Goal: Check status

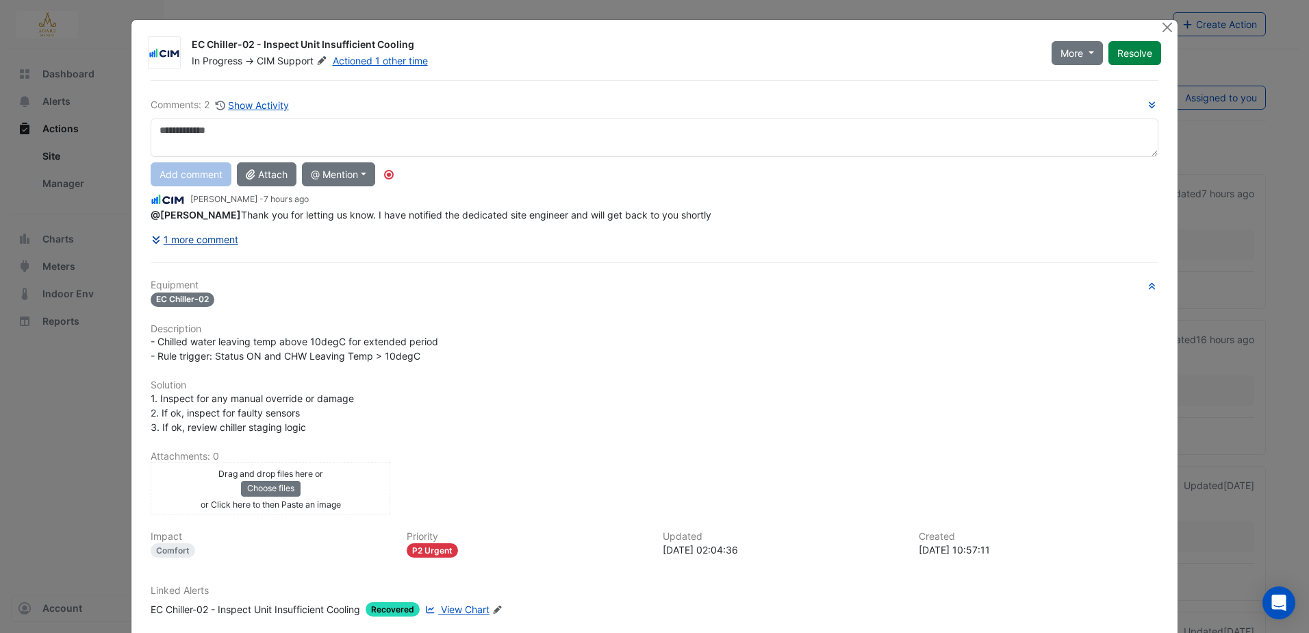
click at [202, 236] on button "1 more comment" at bounding box center [195, 239] width 88 height 24
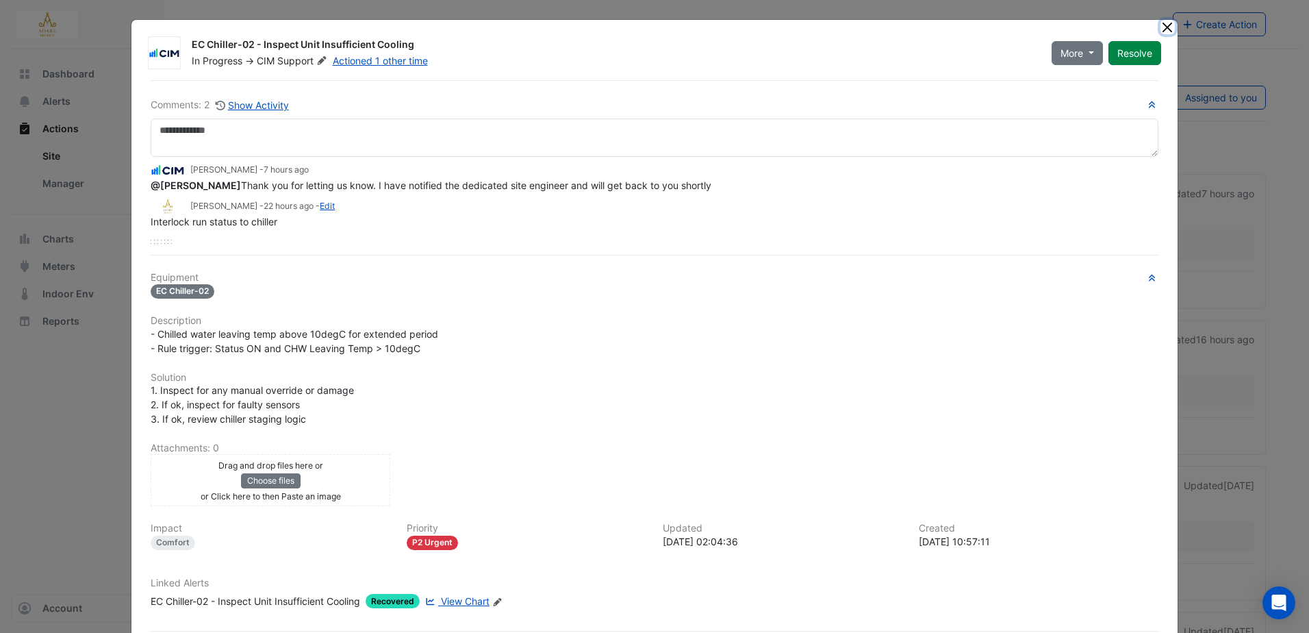
click at [1164, 25] on button "Close" at bounding box center [1168, 27] width 14 height 14
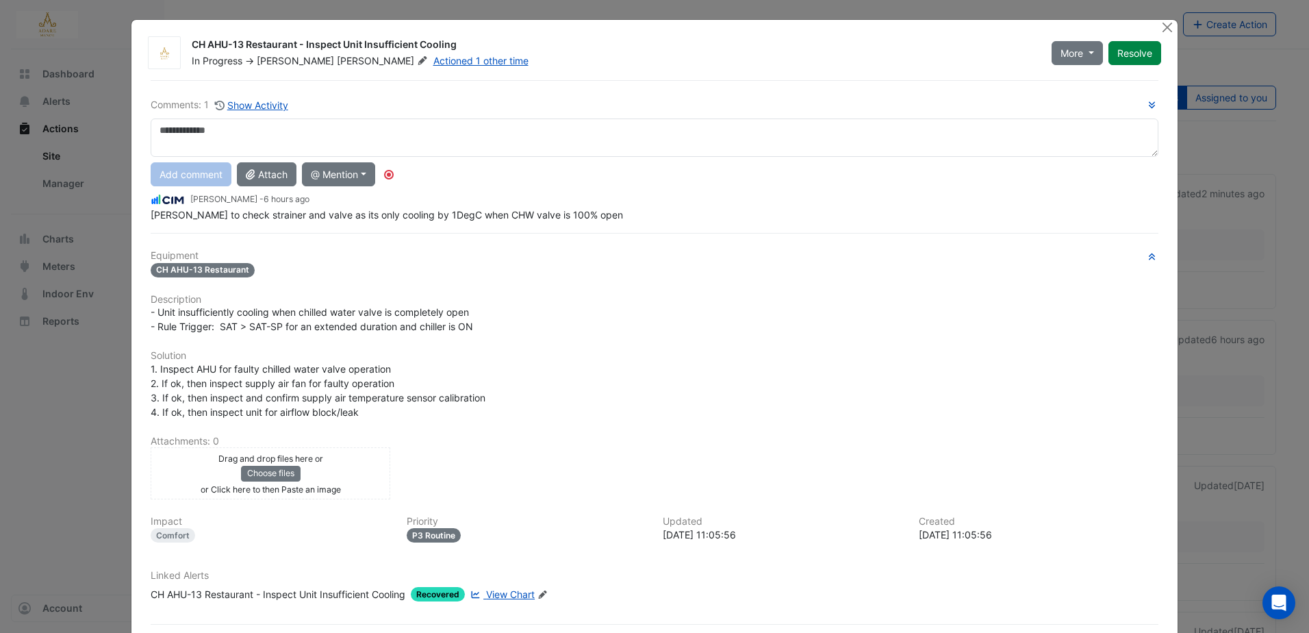
click at [517, 593] on span "View Chart" at bounding box center [510, 594] width 49 height 12
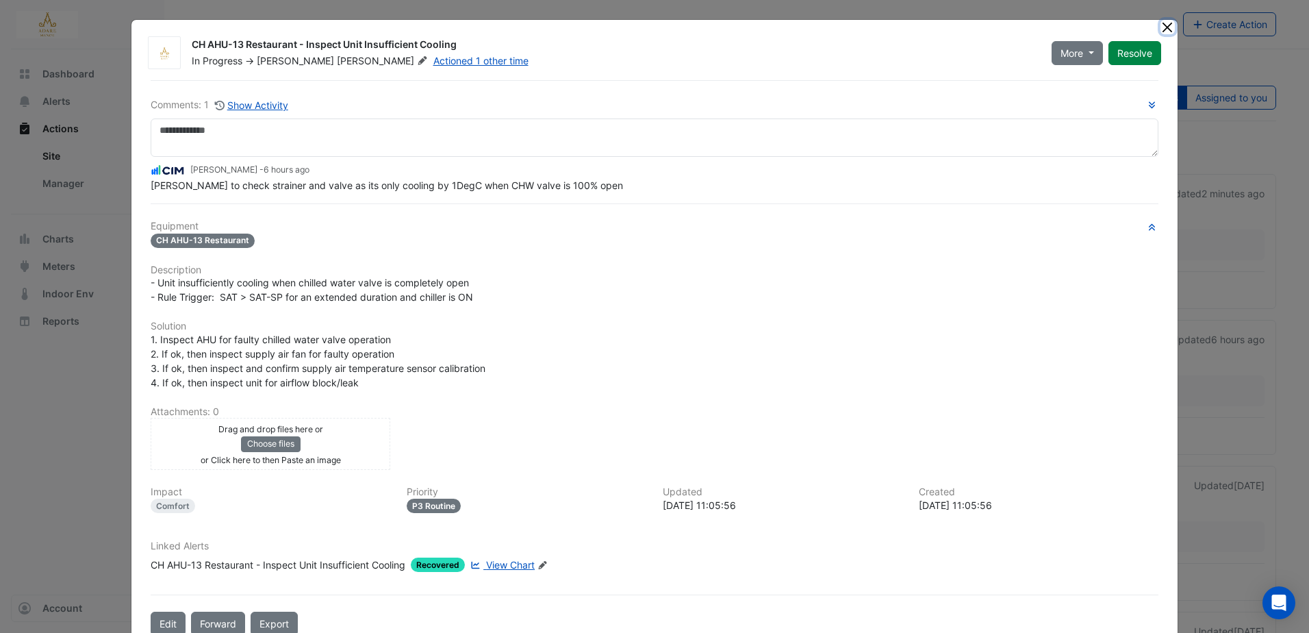
click at [1161, 29] on button "Close" at bounding box center [1168, 27] width 14 height 14
